Goal: Navigation & Orientation: Find specific page/section

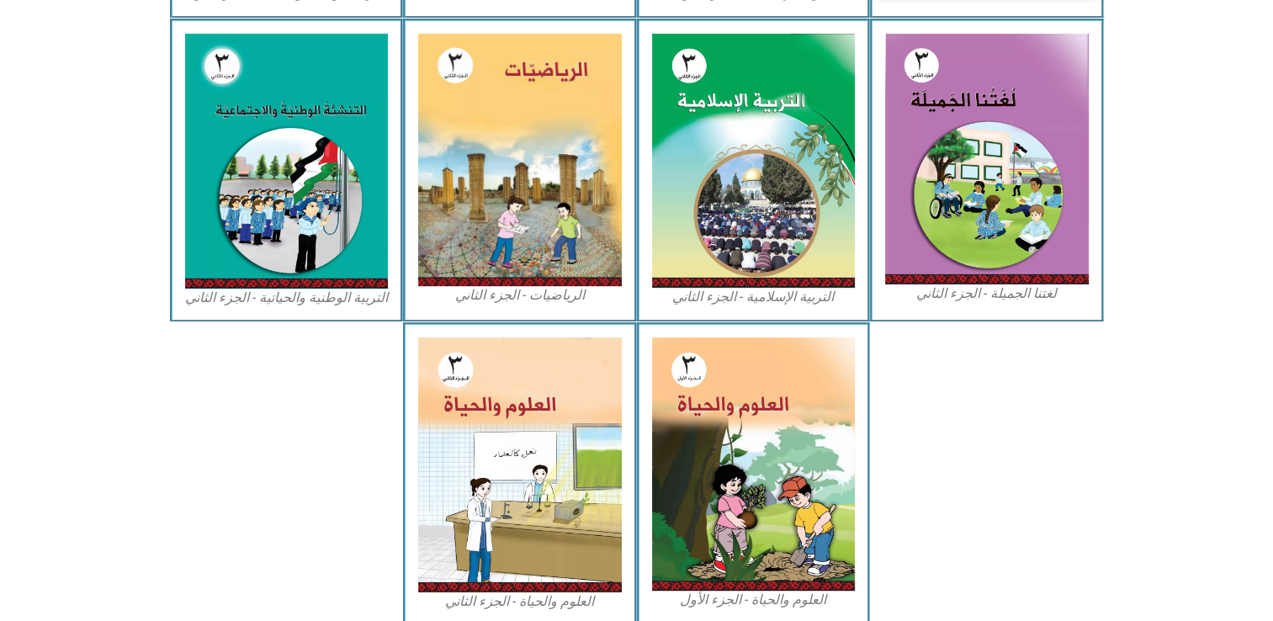
scroll to position [714, 0]
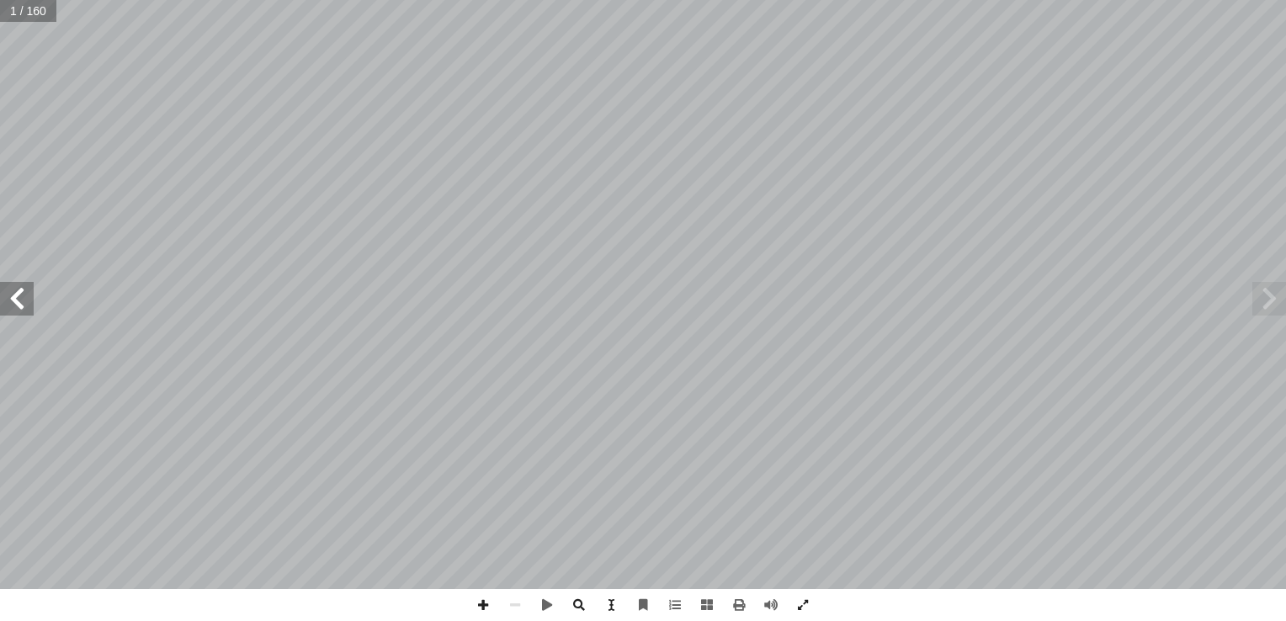
click at [24, 289] on span at bounding box center [17, 299] width 34 height 34
click at [24, 288] on span at bounding box center [17, 299] width 34 height 34
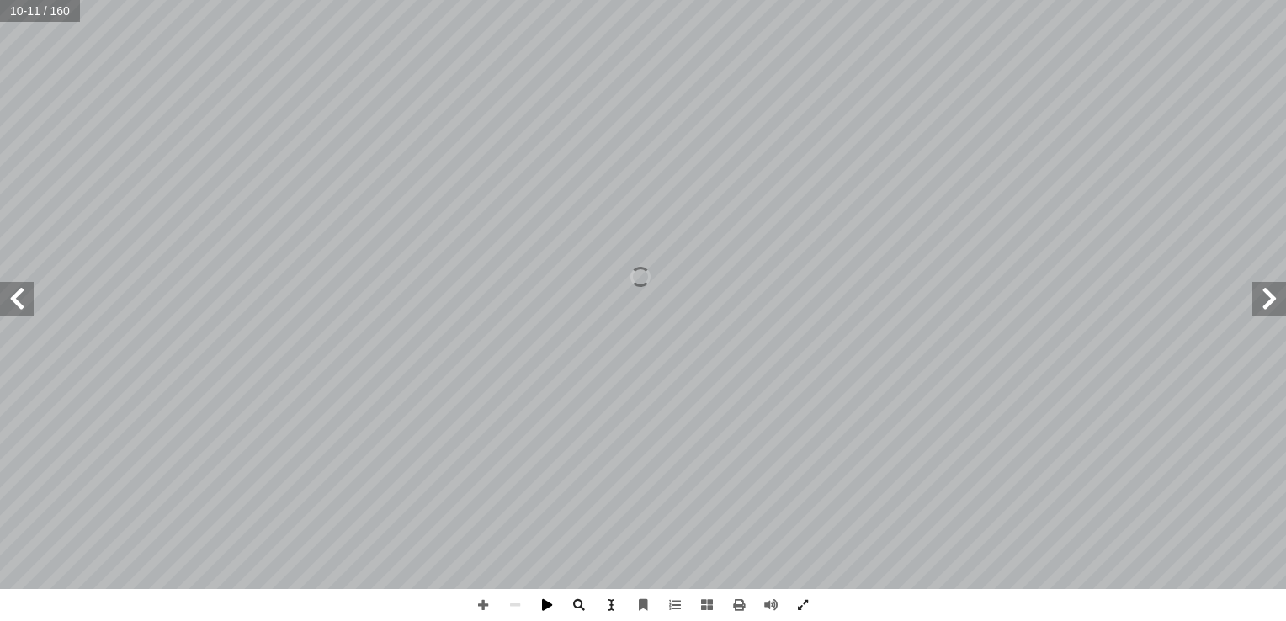
click at [539, 602] on span at bounding box center [547, 605] width 32 height 32
click at [545, 608] on span at bounding box center [547, 605] width 32 height 32
click at [1265, 298] on span at bounding box center [1269, 299] width 34 height 34
click at [15, 297] on span at bounding box center [17, 299] width 34 height 34
click at [772, 604] on span at bounding box center [771, 605] width 32 height 32
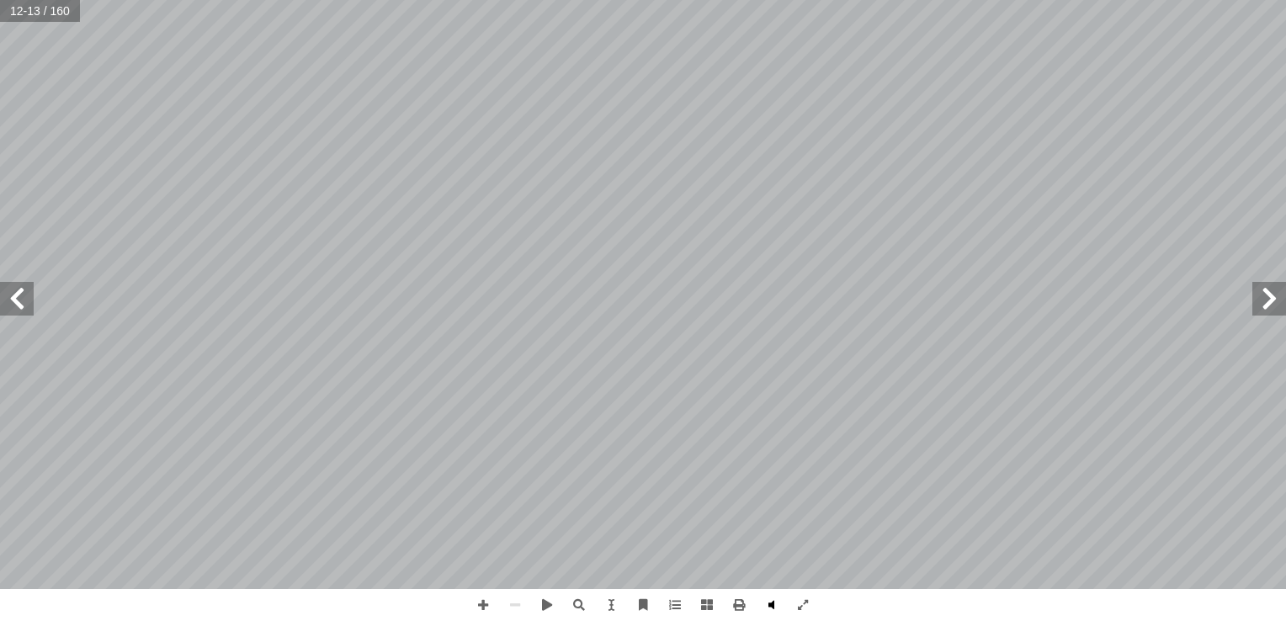
click at [774, 598] on span at bounding box center [771, 605] width 32 height 32
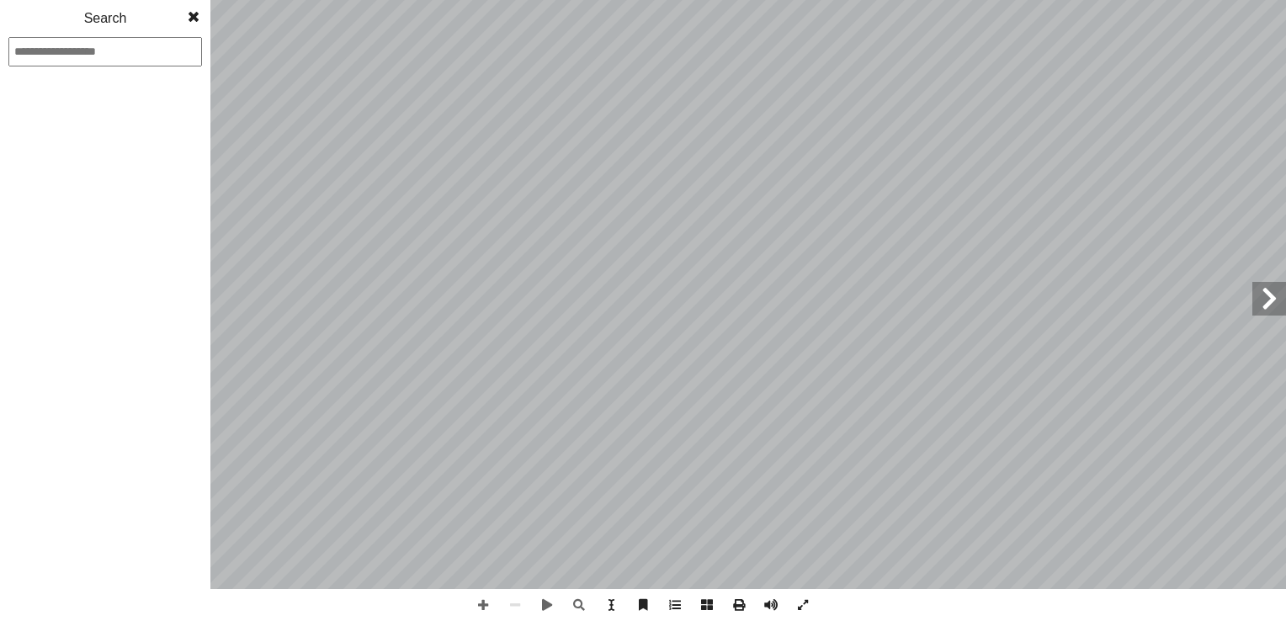
click at [196, 19] on span at bounding box center [193, 17] width 30 height 34
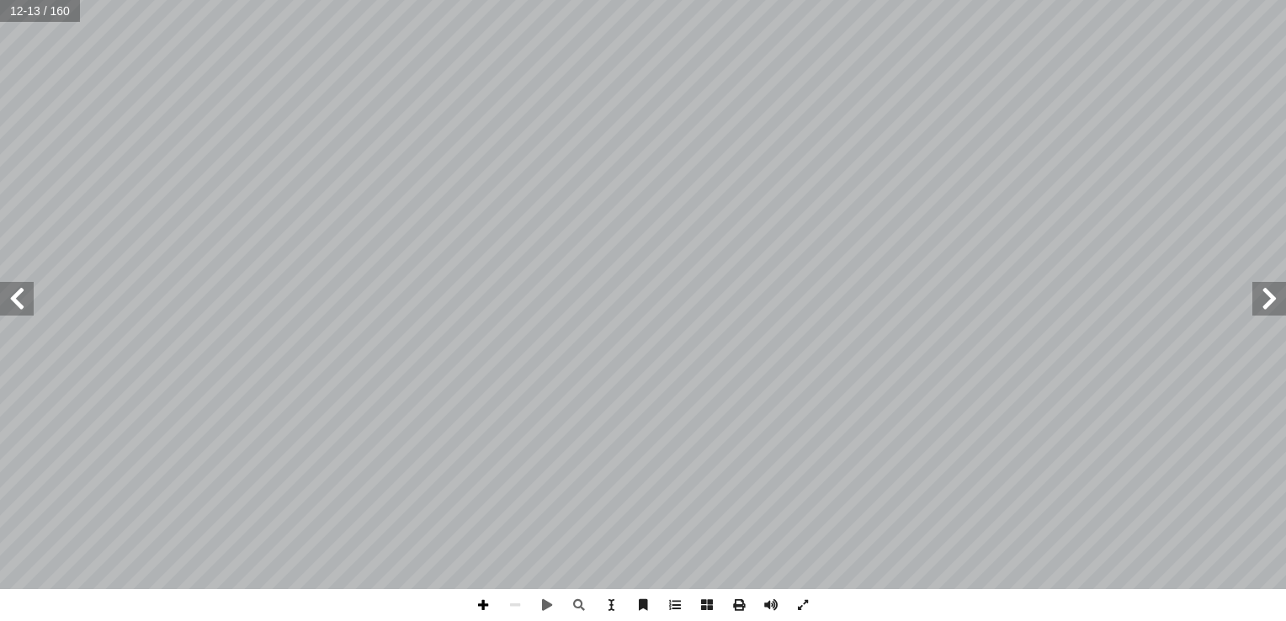
click at [485, 608] on span at bounding box center [483, 605] width 32 height 32
click at [1266, 298] on span at bounding box center [1269, 299] width 34 height 34
click at [16, 302] on span at bounding box center [17, 299] width 34 height 34
click at [481, 609] on span at bounding box center [483, 605] width 32 height 32
click at [491, 606] on span at bounding box center [483, 605] width 32 height 32
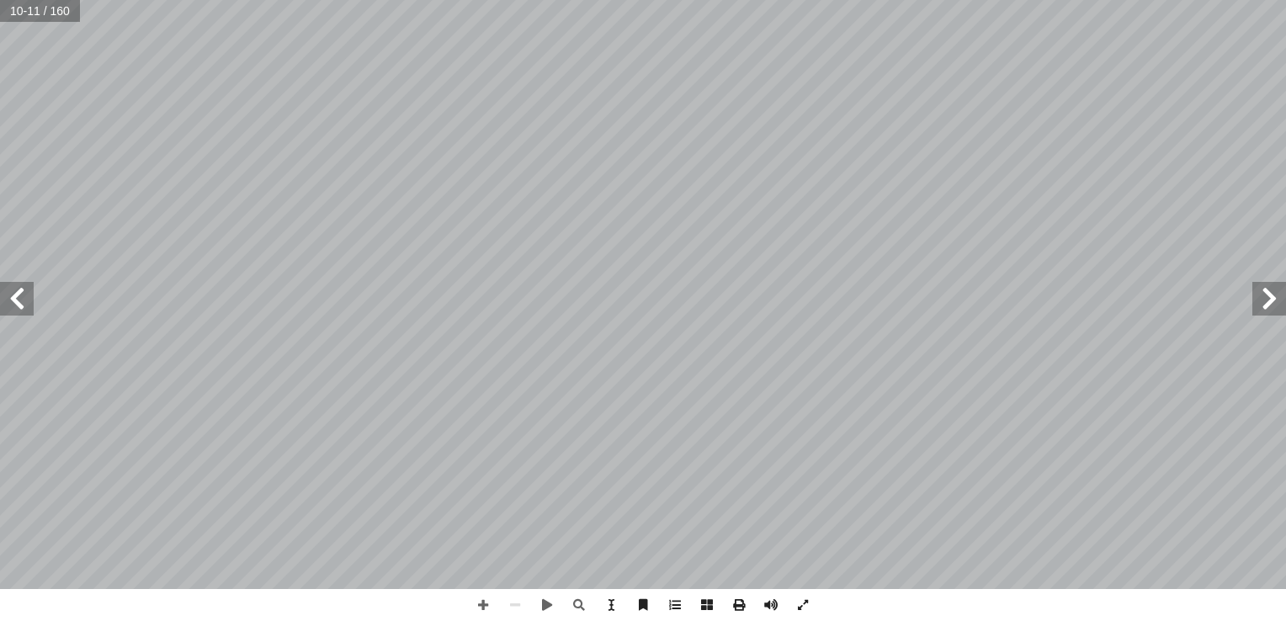
click at [10, 295] on span at bounding box center [17, 299] width 34 height 34
click at [490, 603] on span at bounding box center [483, 605] width 32 height 32
click at [480, 604] on span at bounding box center [483, 605] width 32 height 32
click at [511, 592] on span at bounding box center [515, 605] width 32 height 32
click at [488, 591] on span at bounding box center [483, 605] width 32 height 32
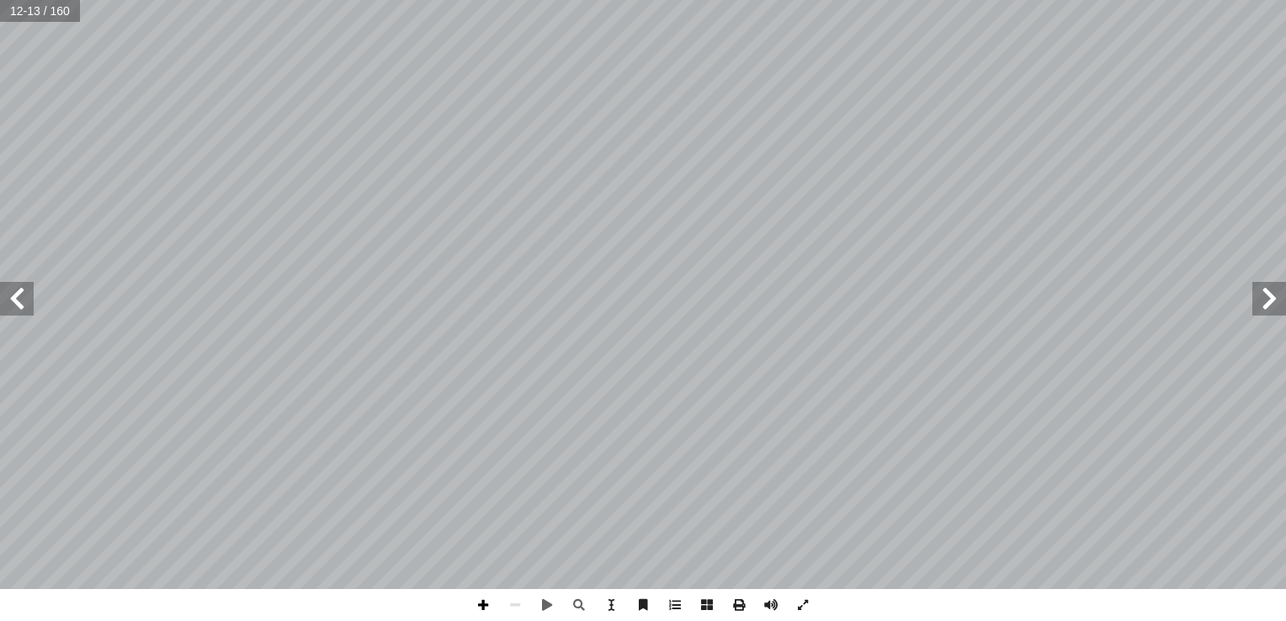
click at [476, 610] on span at bounding box center [483, 605] width 32 height 32
click at [487, 594] on span at bounding box center [483, 605] width 32 height 32
click at [483, 591] on span at bounding box center [483, 605] width 32 height 32
click at [472, 600] on span at bounding box center [483, 605] width 32 height 32
click at [1266, 305] on span at bounding box center [1269, 299] width 34 height 34
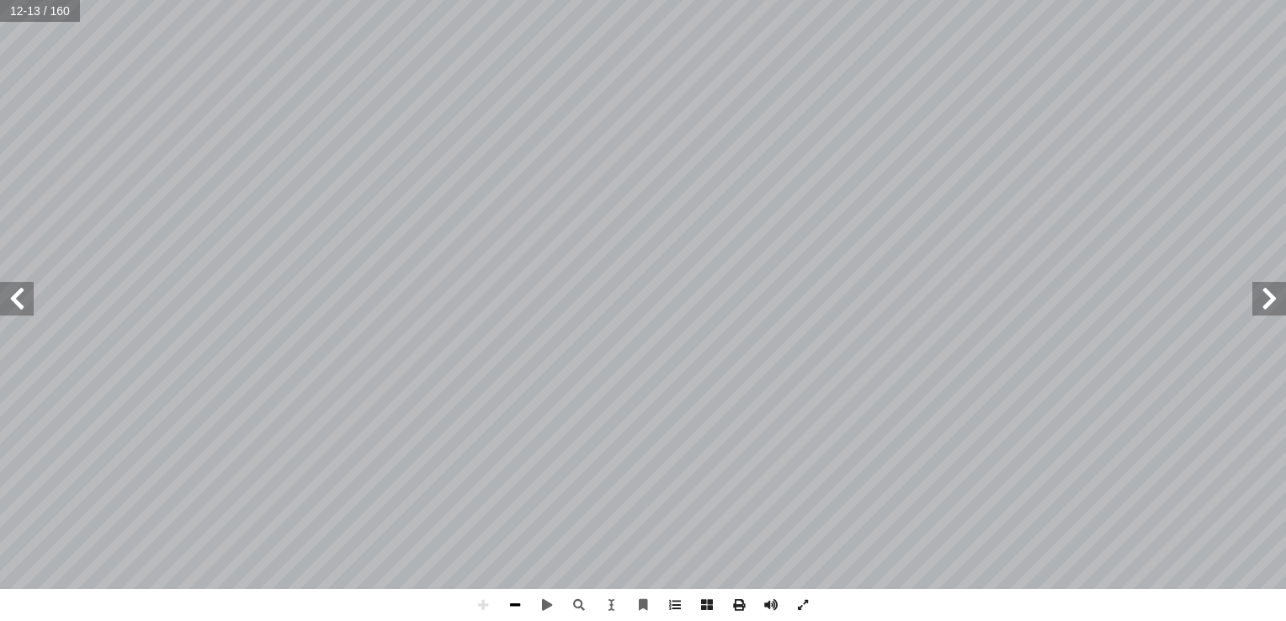
click at [511, 596] on span at bounding box center [515, 605] width 32 height 32
click at [484, 609] on span at bounding box center [483, 605] width 32 height 32
click at [480, 597] on span at bounding box center [483, 605] width 32 height 32
click at [478, 608] on span at bounding box center [483, 605] width 32 height 32
